Goal: Task Accomplishment & Management: Manage account settings

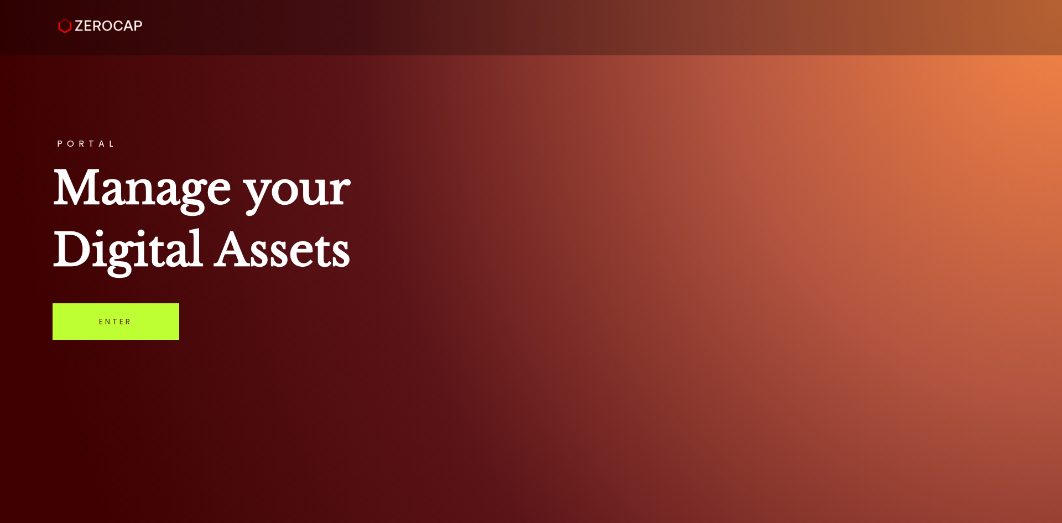
click at [118, 326] on link "Enter" at bounding box center [116, 321] width 127 height 37
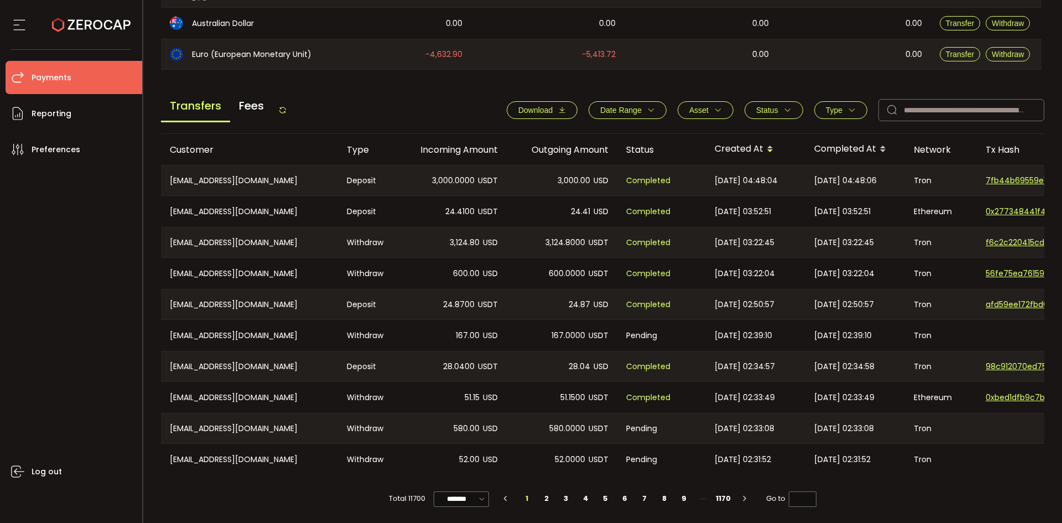
scroll to position [190, 0]
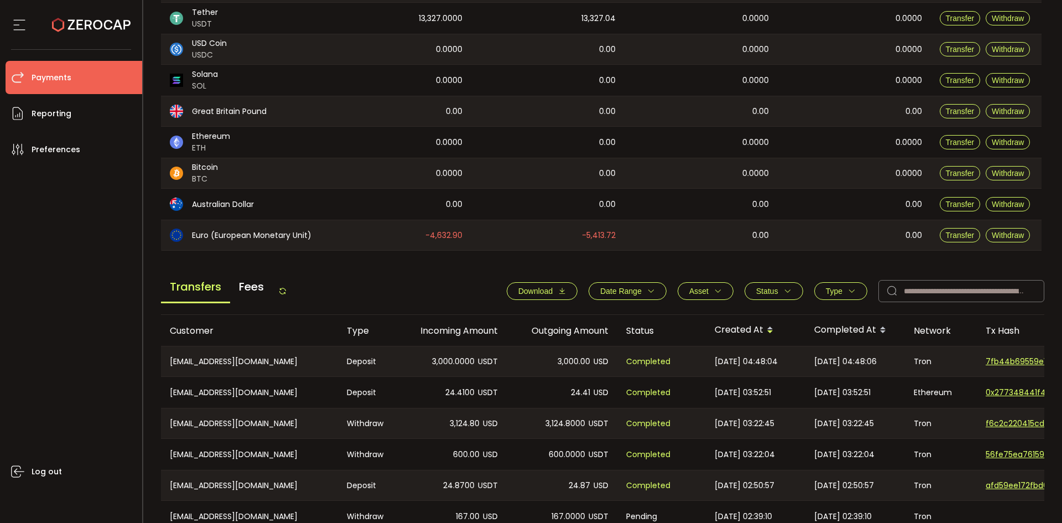
click at [286, 292] on icon at bounding box center [282, 291] width 9 height 9
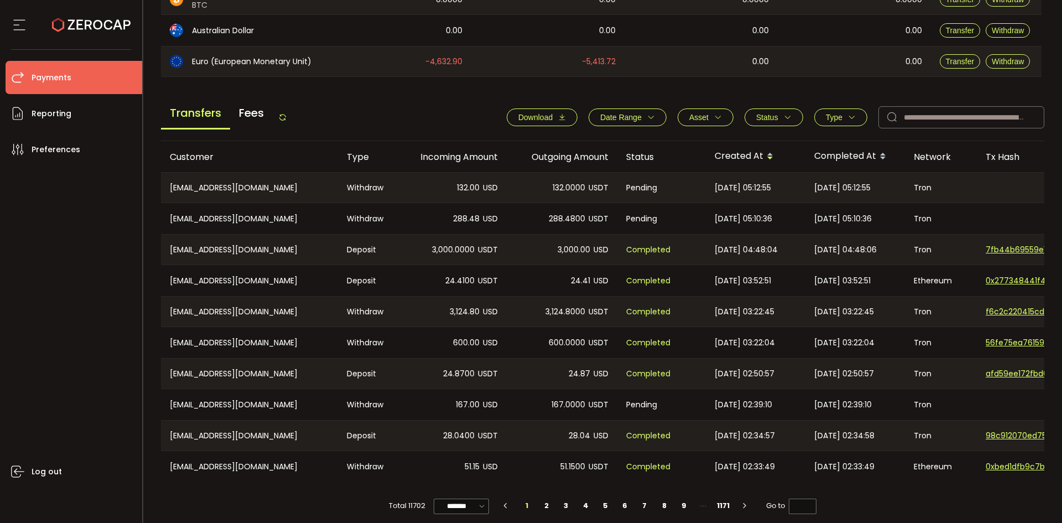
scroll to position [374, 0]
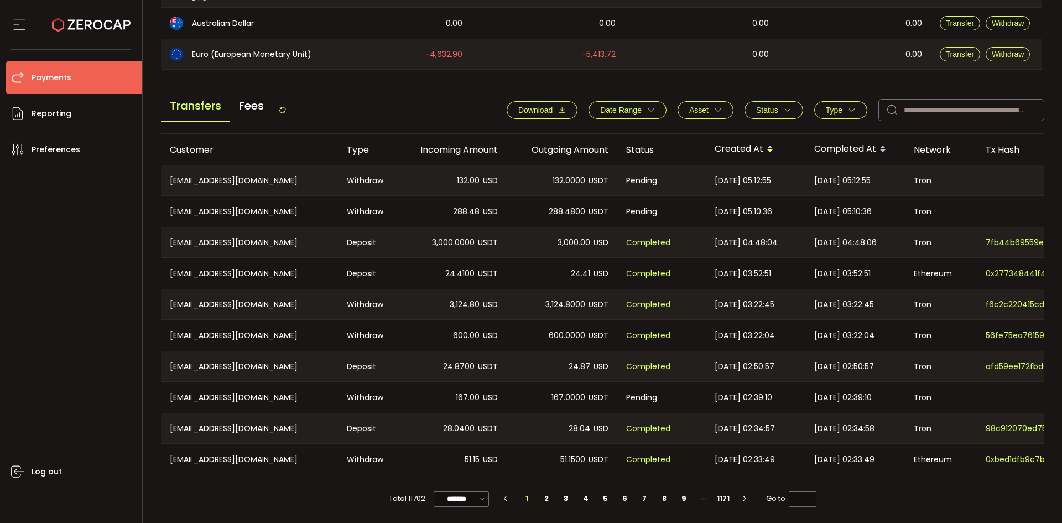
click at [285, 107] on icon at bounding box center [282, 110] width 9 height 9
drag, startPoint x: 280, startPoint y: 105, endPoint x: 286, endPoint y: 105, distance: 6.1
click at [280, 105] on div "Transfers Fees" at bounding box center [224, 109] width 126 height 25
click at [287, 106] on icon at bounding box center [282, 110] width 9 height 9
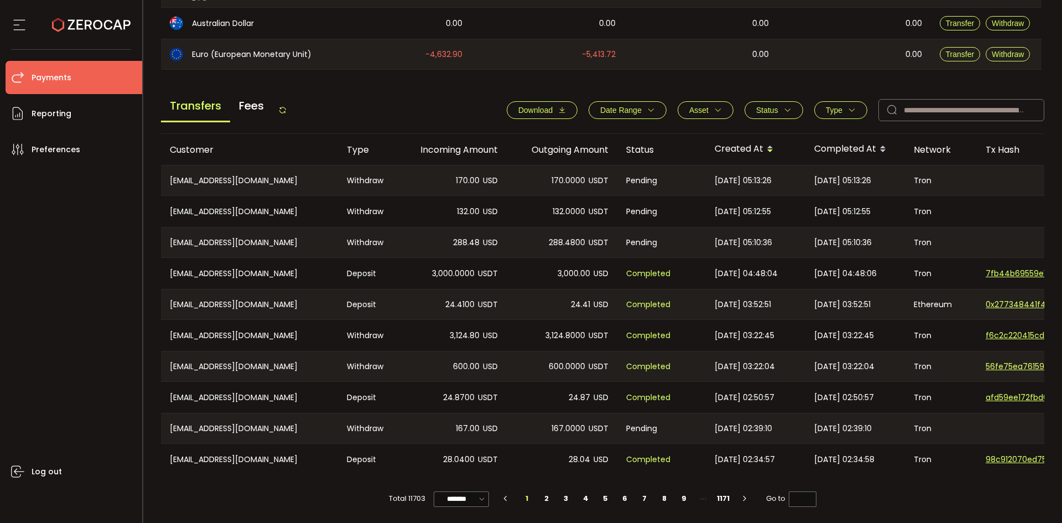
click at [287, 106] on icon at bounding box center [282, 110] width 9 height 9
